Goal: Transaction & Acquisition: Download file/media

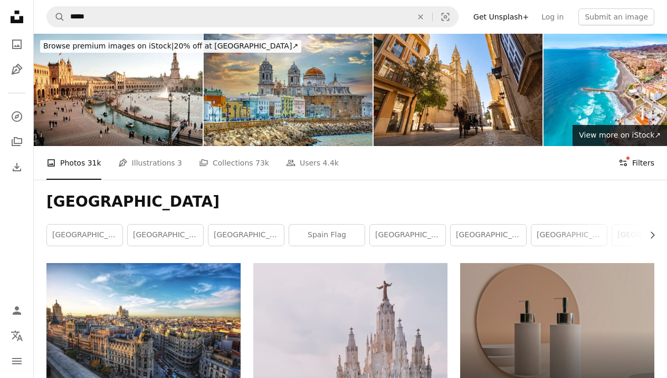
scroll to position [-1, 0]
click at [624, 164] on icon "Filters" at bounding box center [623, 162] width 9 height 9
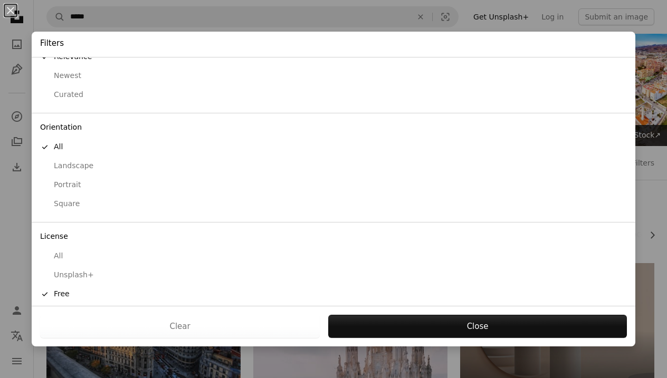
scroll to position [34, 0]
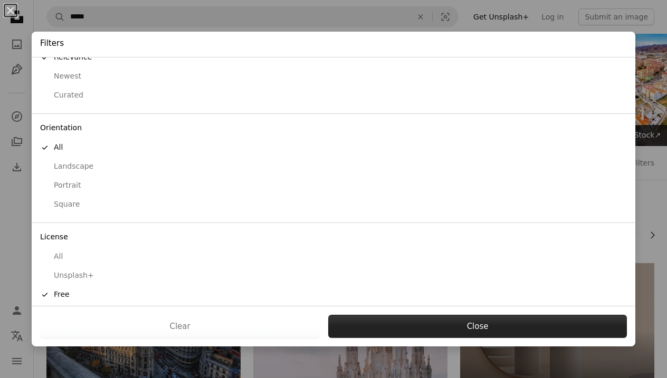
click at [470, 326] on button "Close" at bounding box center [477, 326] width 299 height 23
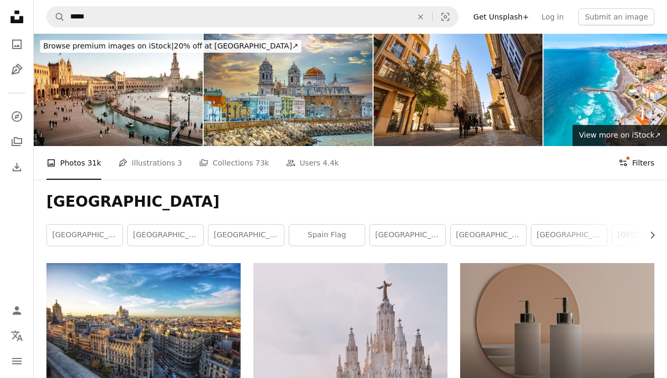
click at [646, 171] on button "Filters Filters" at bounding box center [637, 163] width 36 height 34
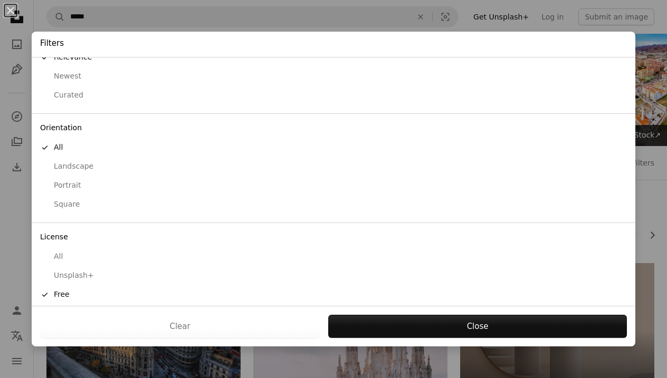
scroll to position [7, 0]
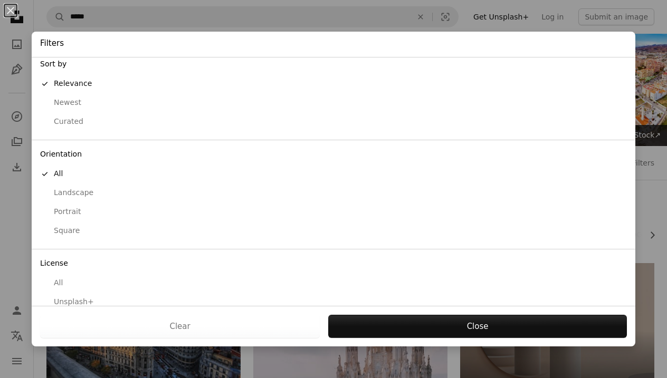
click at [71, 228] on div "Square" at bounding box center [333, 231] width 587 height 11
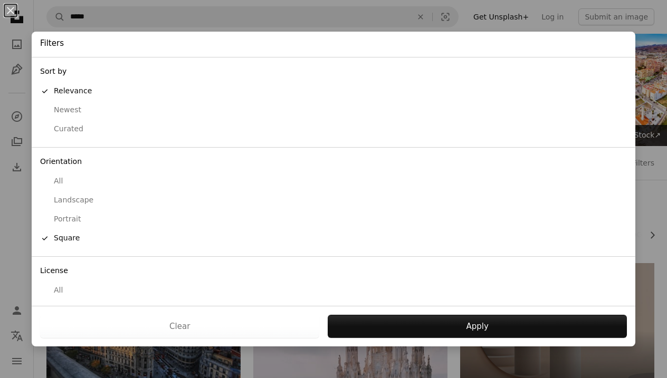
scroll to position [0, 0]
click at [78, 129] on div "Curated" at bounding box center [333, 129] width 587 height 11
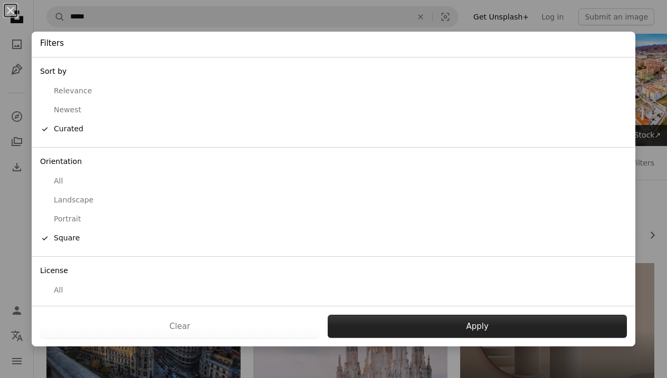
click at [409, 327] on button "Apply" at bounding box center [477, 326] width 299 height 23
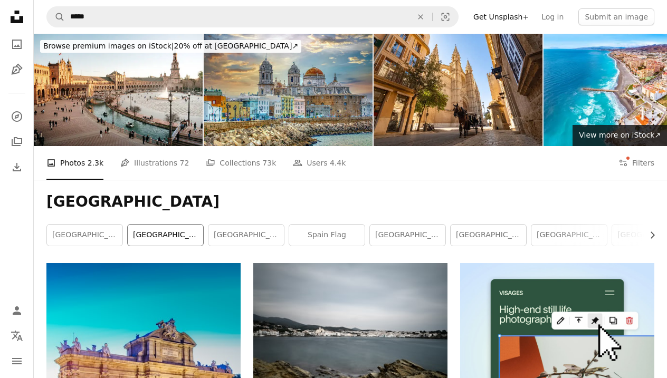
click at [184, 233] on link "[GEOGRAPHIC_DATA]" at bounding box center [165, 235] width 75 height 21
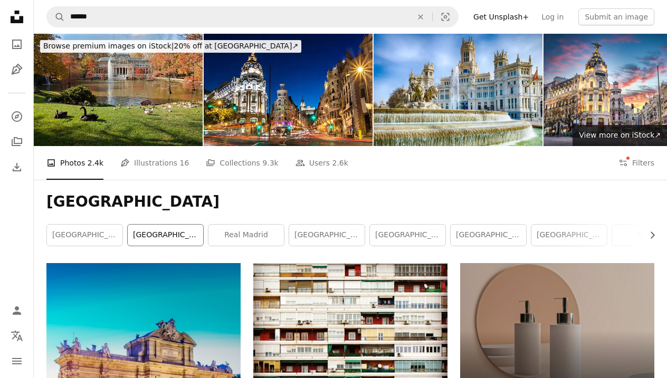
click at [158, 241] on link "[GEOGRAPHIC_DATA]" at bounding box center [165, 235] width 75 height 21
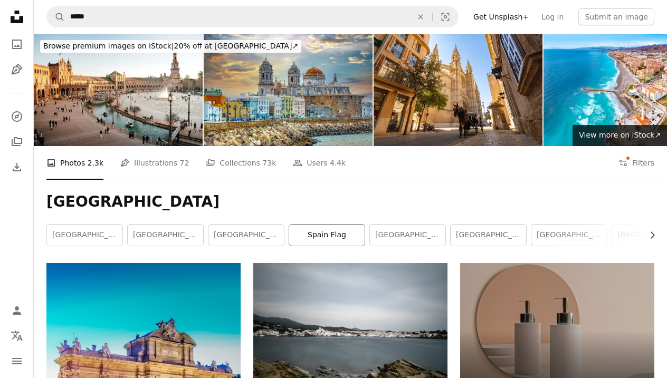
click at [325, 230] on link "spain flag" at bounding box center [326, 235] width 75 height 21
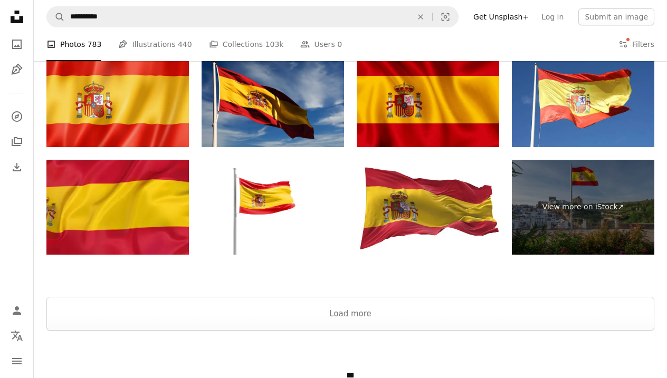
scroll to position [1945, 0]
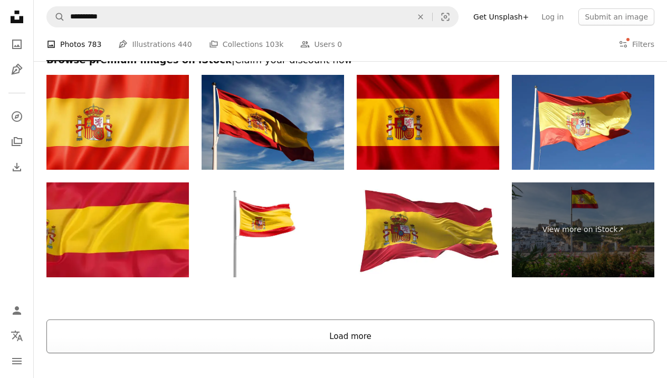
click at [346, 339] on button "Load more" at bounding box center [350, 337] width 608 height 34
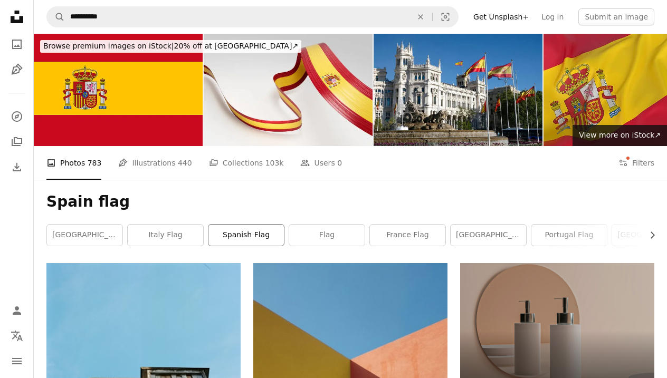
scroll to position [0, 0]
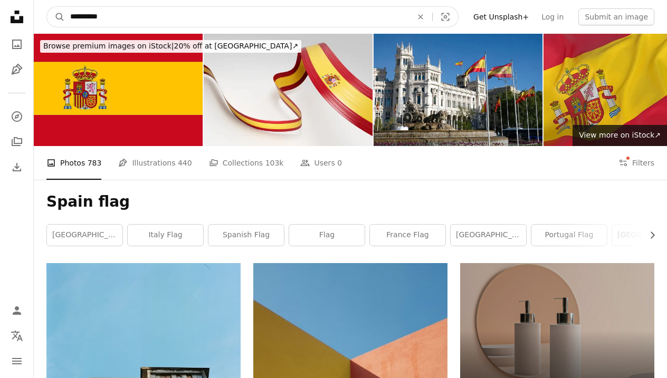
click at [186, 7] on input "**********" at bounding box center [237, 17] width 344 height 20
click at [100, 21] on input "**********" at bounding box center [237, 17] width 344 height 20
type input "*********"
click at [56, 17] on button "A magnifying glass" at bounding box center [56, 17] width 18 height 20
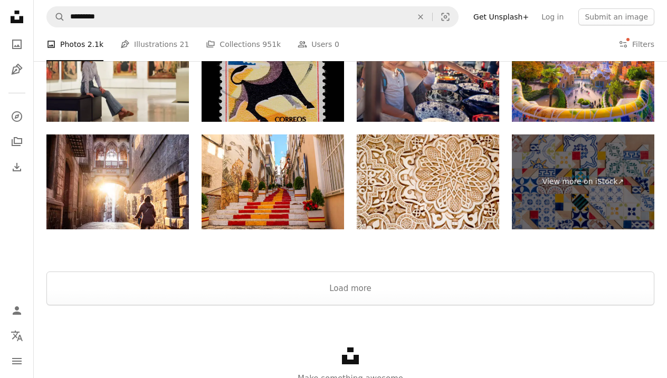
scroll to position [1843, 0]
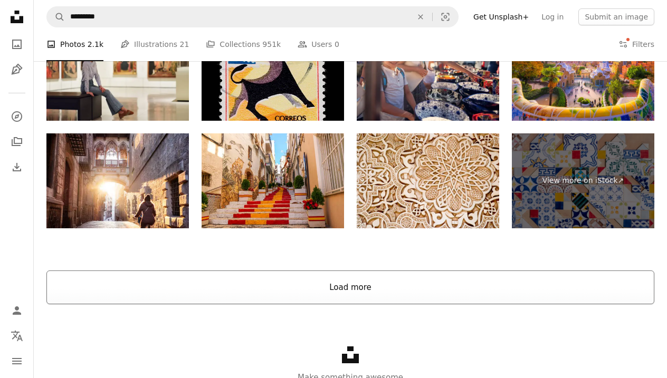
click at [375, 305] on button "Load more" at bounding box center [350, 288] width 608 height 34
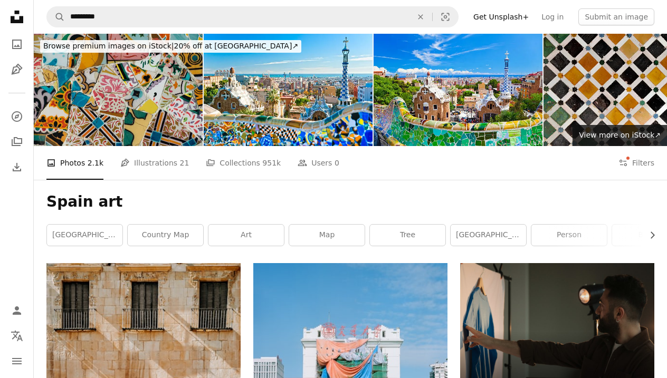
scroll to position [0, 0]
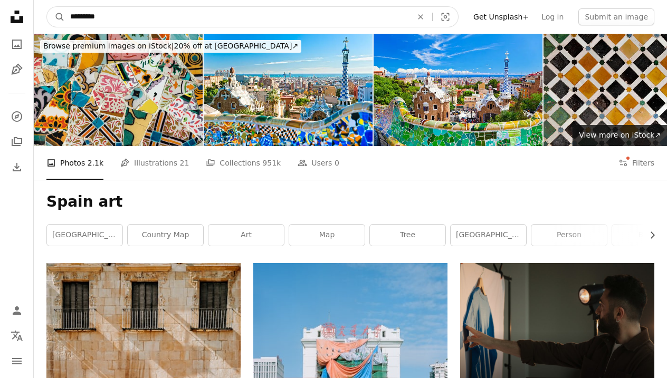
click at [115, 12] on input "*********" at bounding box center [237, 17] width 344 height 20
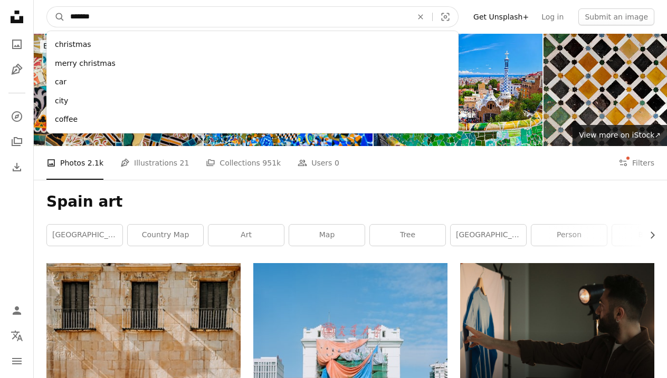
type input "********"
click at [56, 17] on button "A magnifying glass" at bounding box center [56, 17] width 18 height 20
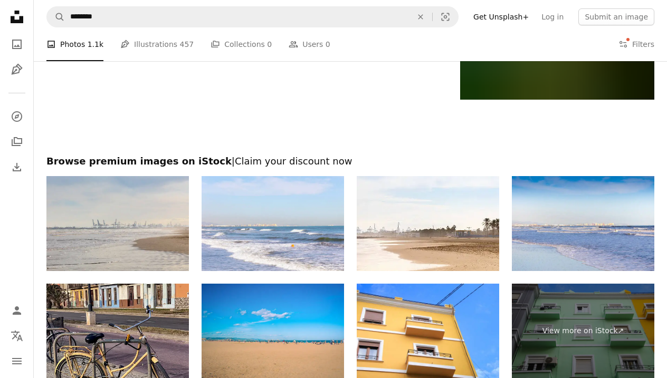
scroll to position [1804, 0]
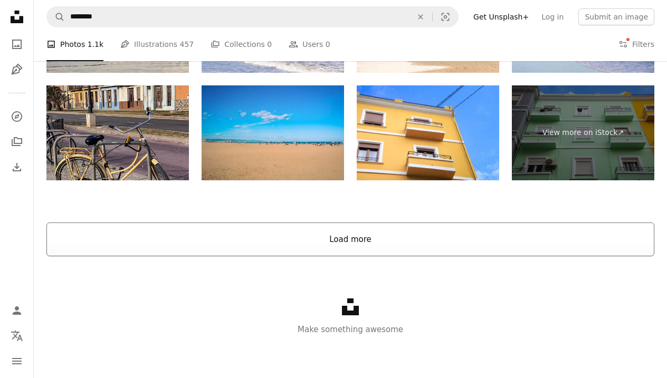
click at [268, 244] on button "Load more" at bounding box center [350, 240] width 608 height 34
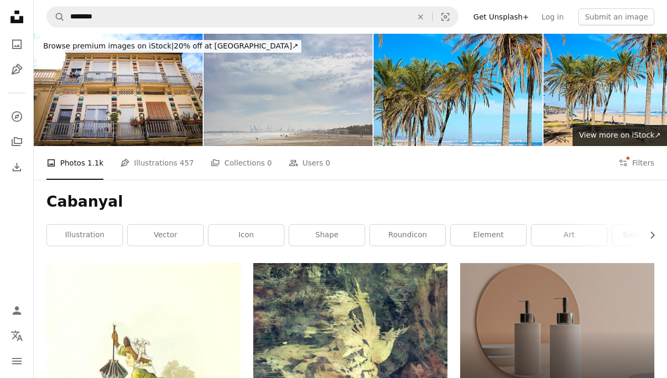
scroll to position [0, 0]
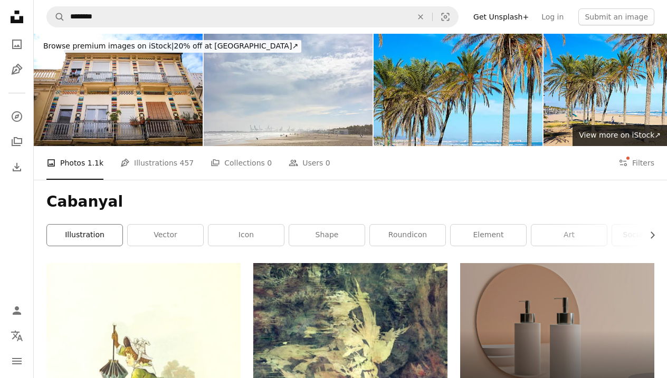
click at [97, 234] on link "illustration" at bounding box center [84, 235] width 75 height 21
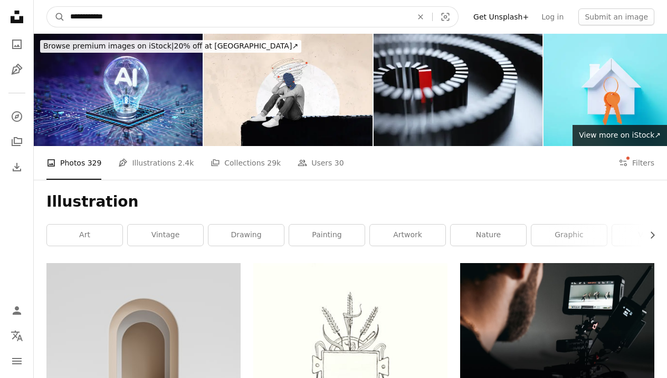
click at [125, 13] on input "**********" at bounding box center [237, 17] width 344 height 20
type input "*****"
click at [56, 17] on button "A magnifying glass" at bounding box center [56, 17] width 18 height 20
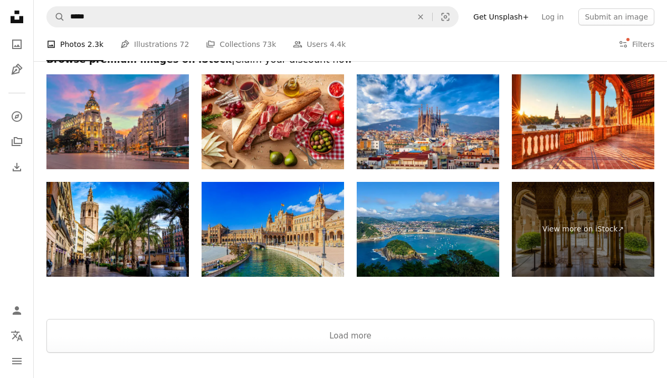
scroll to position [1798, 0]
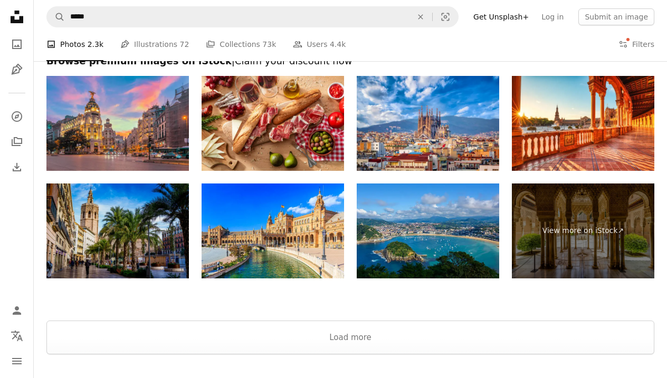
click at [151, 250] on img at bounding box center [117, 231] width 142 height 95
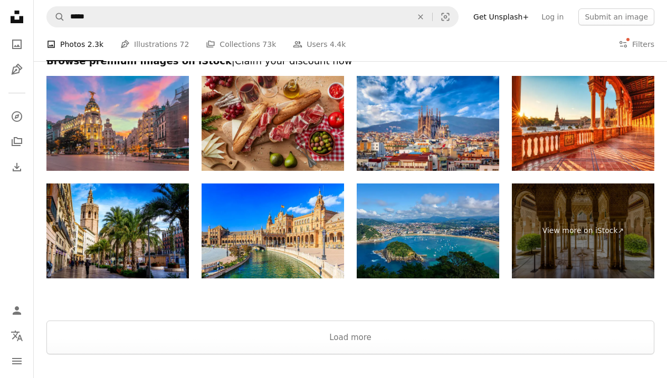
click at [287, 146] on img at bounding box center [273, 123] width 142 height 95
